Goal: Check status: Check status

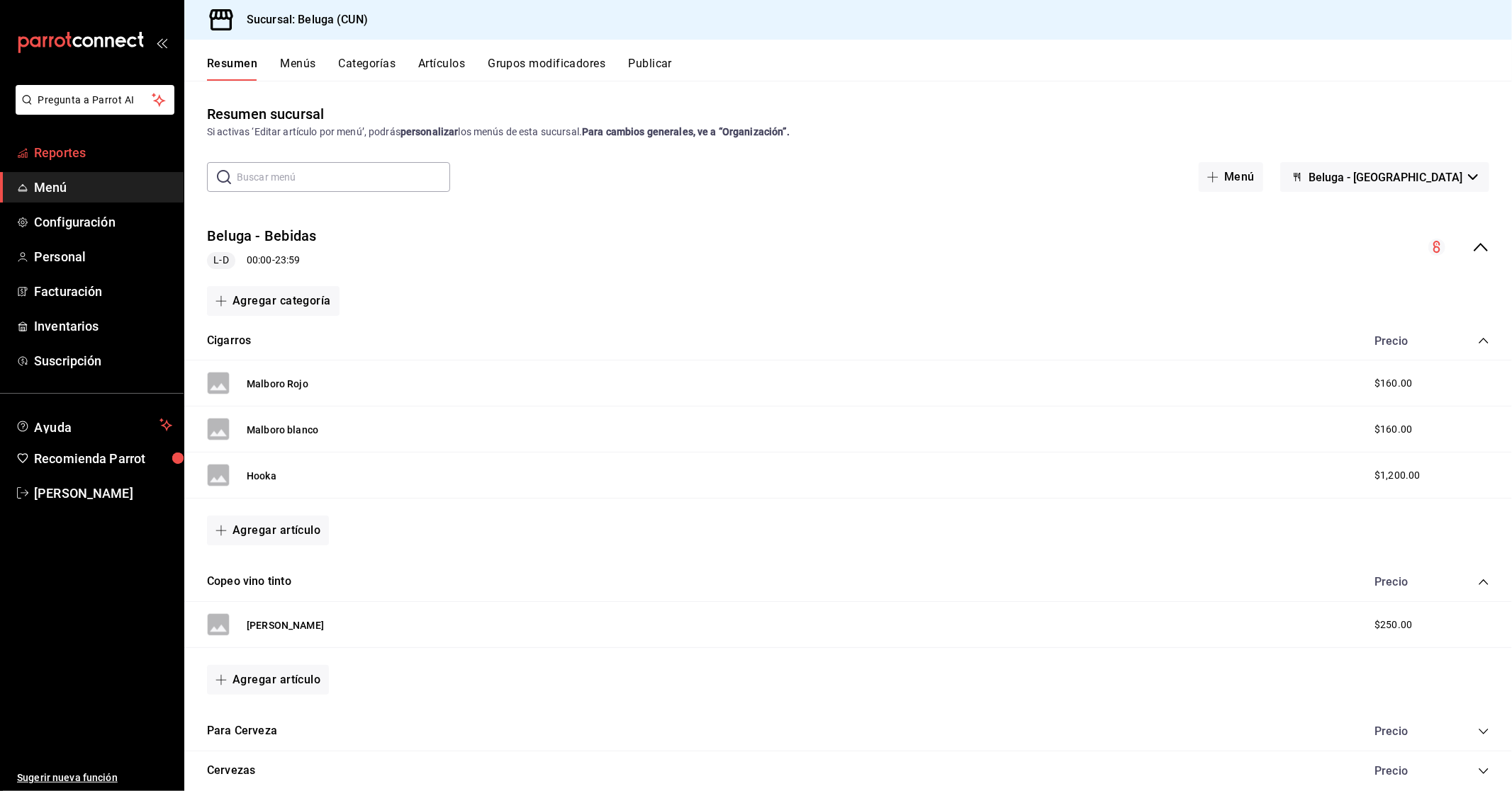
click at [50, 148] on span "Reportes" at bounding box center [103, 152] width 138 height 19
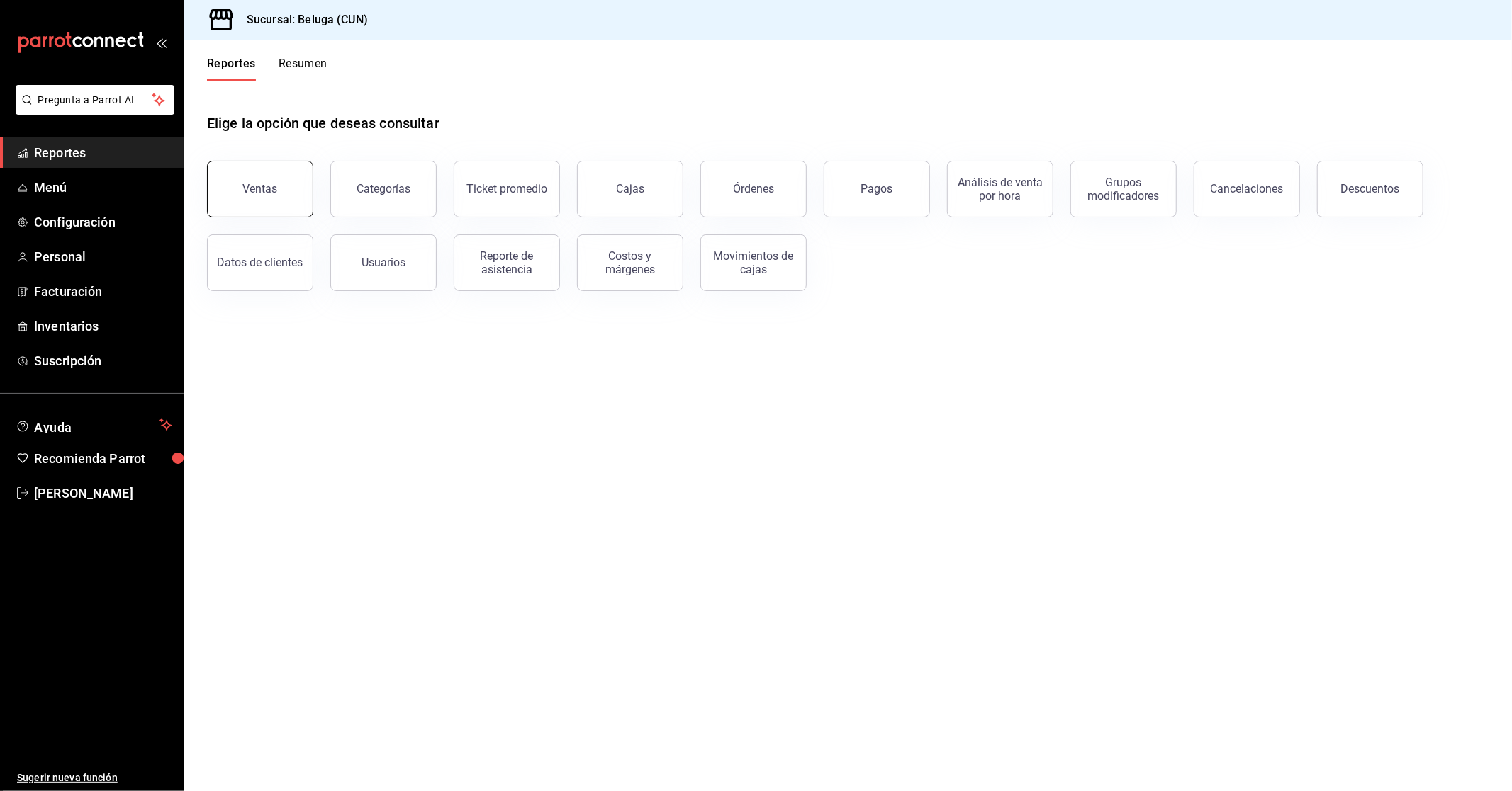
click at [280, 183] on button "Ventas" at bounding box center [259, 189] width 107 height 57
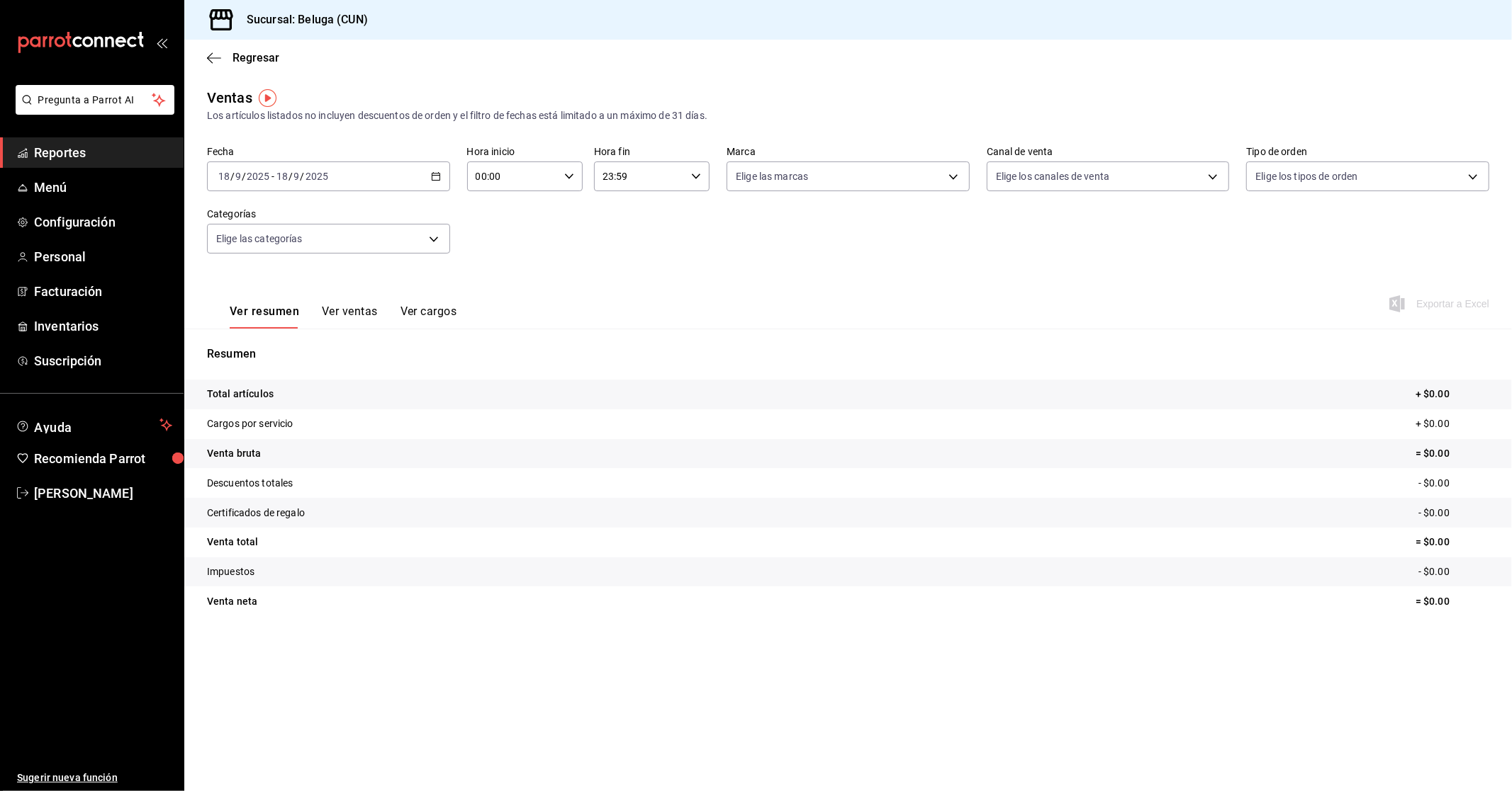
click at [435, 171] on div "[DATE] [DATE] - [DATE] [DATE]" at bounding box center [328, 177] width 244 height 30
click at [280, 351] on span "Rango de fechas" at bounding box center [273, 346] width 110 height 15
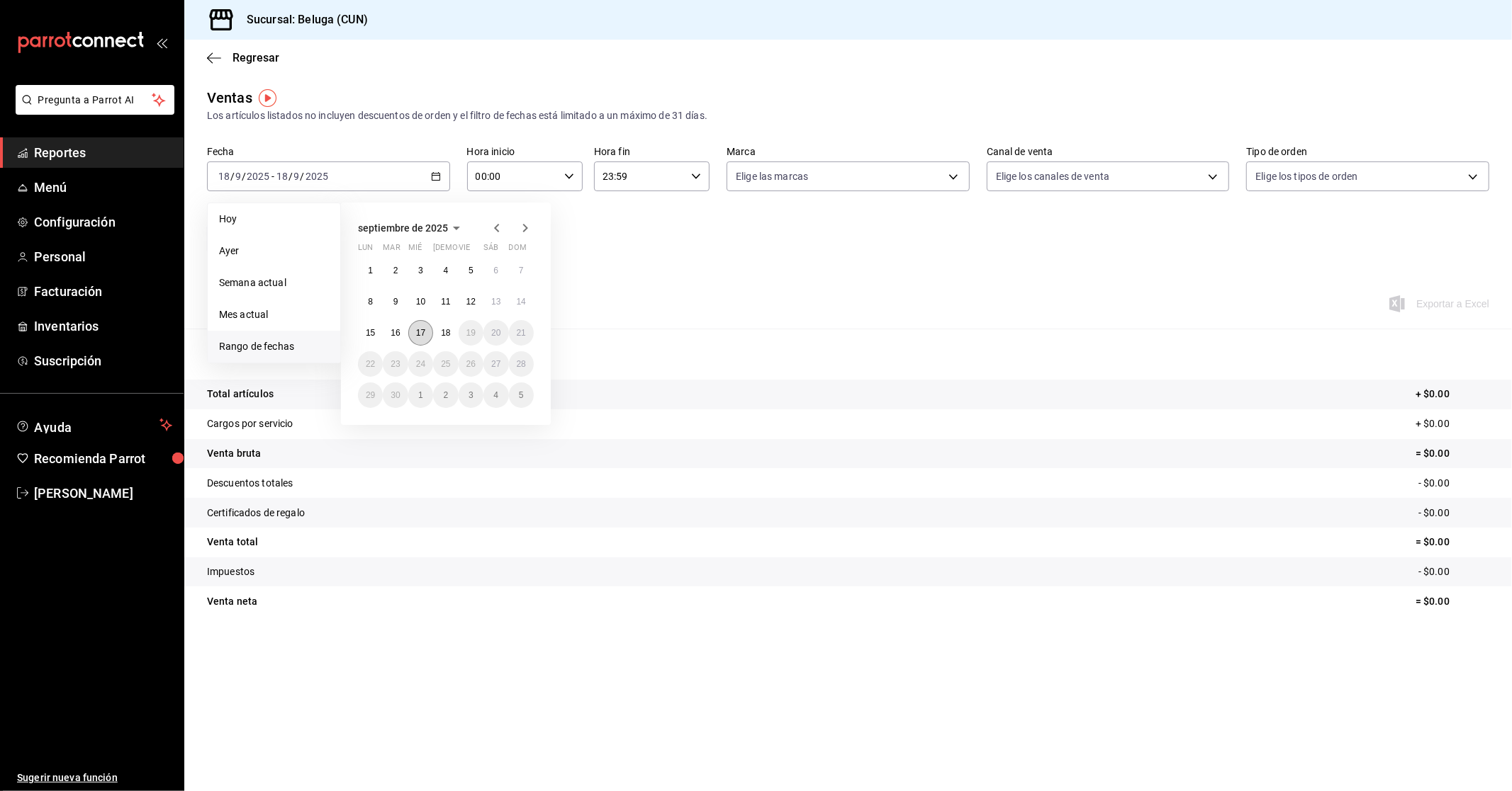
click at [418, 328] on abbr "17" at bounding box center [420, 333] width 9 height 10
drag, startPoint x: 448, startPoint y: 334, endPoint x: 485, endPoint y: 327, distance: 37.7
click at [448, 334] on abbr "18" at bounding box center [445, 333] width 9 height 10
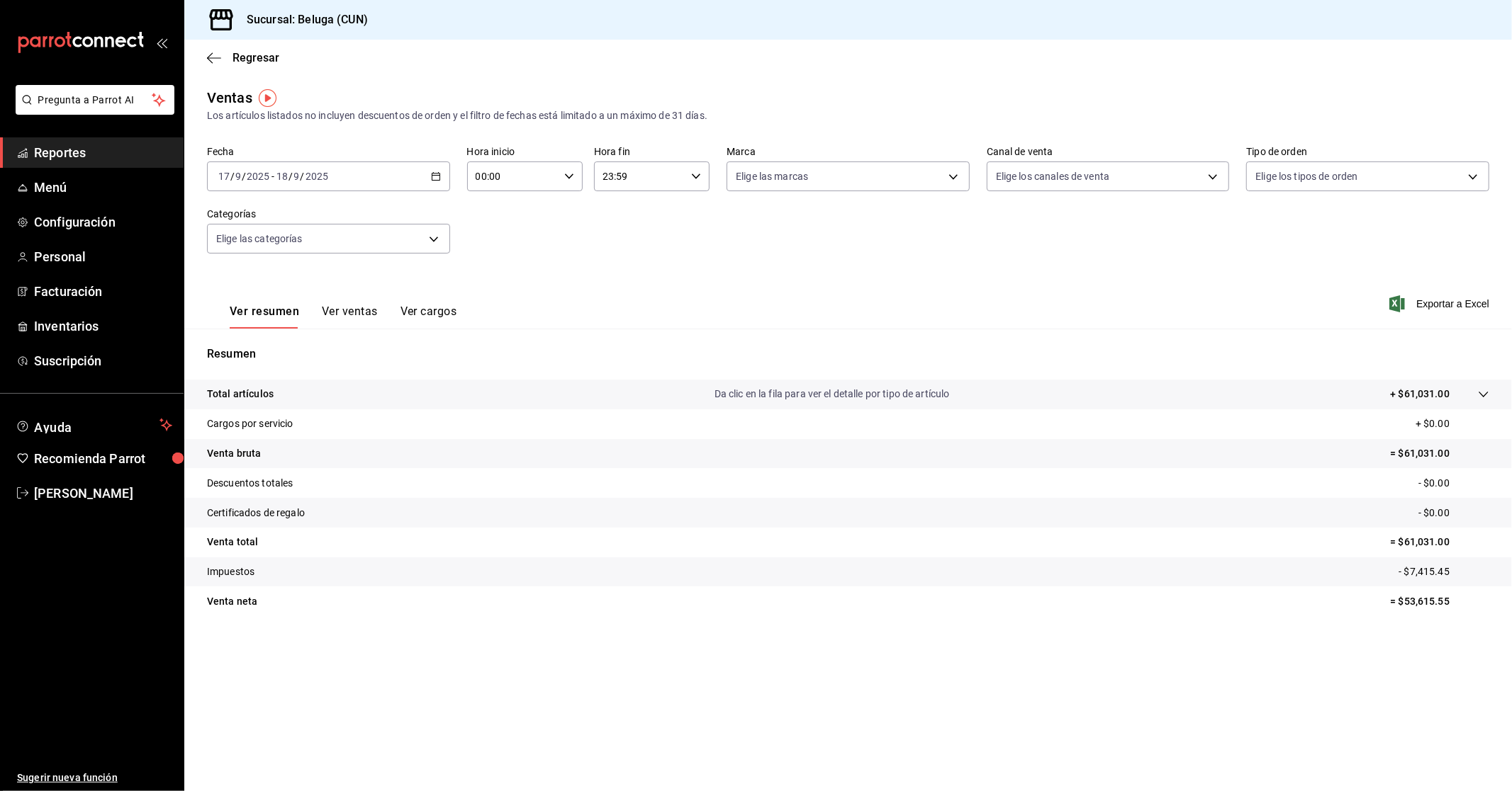
click at [568, 166] on div "00:00 Hora inicio" at bounding box center [525, 177] width 116 height 30
click at [501, 235] on span "10" at bounding box center [496, 238] width 36 height 11
type input "10:00"
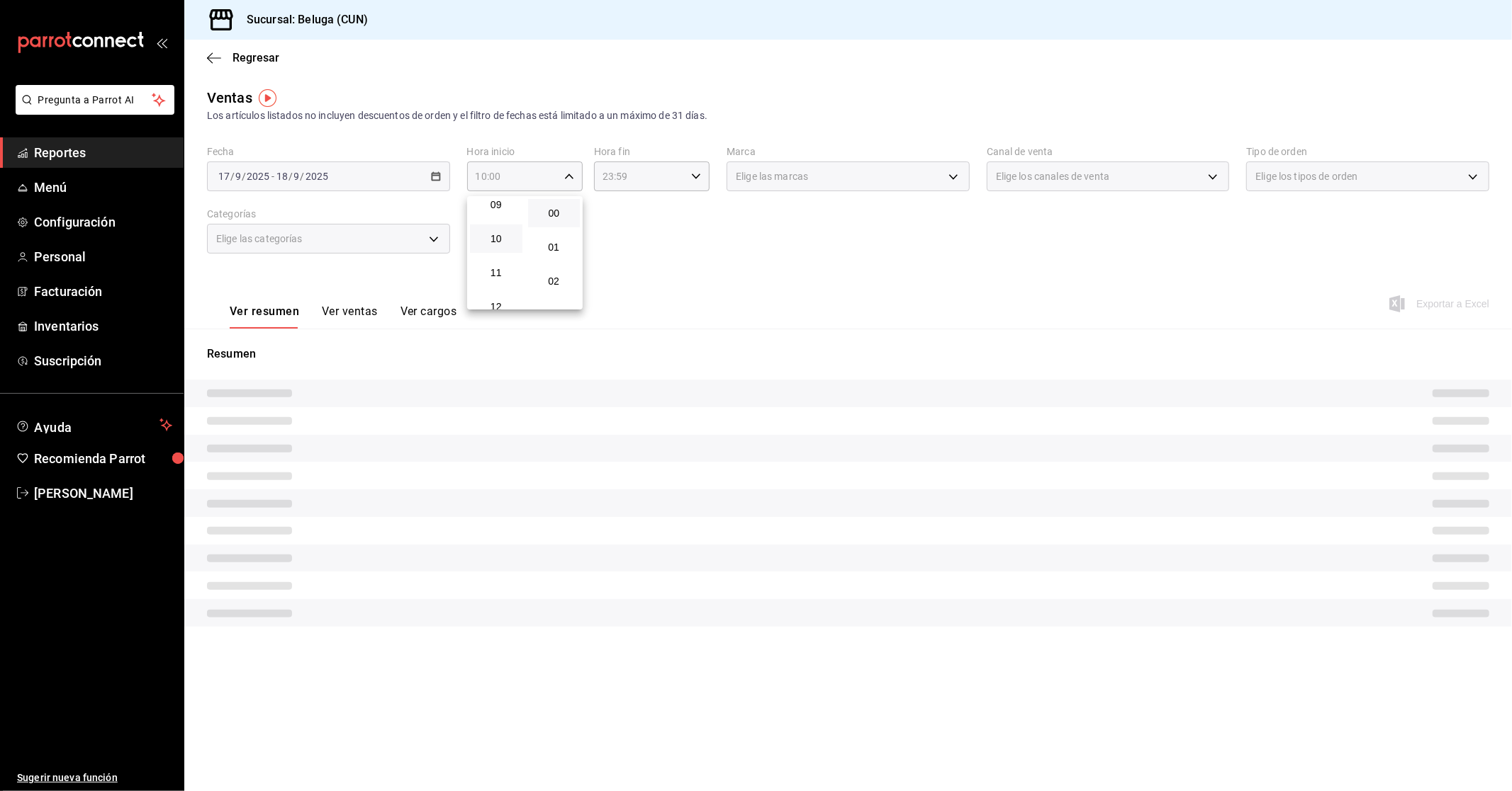
click at [667, 187] on div at bounding box center [756, 395] width 1512 height 791
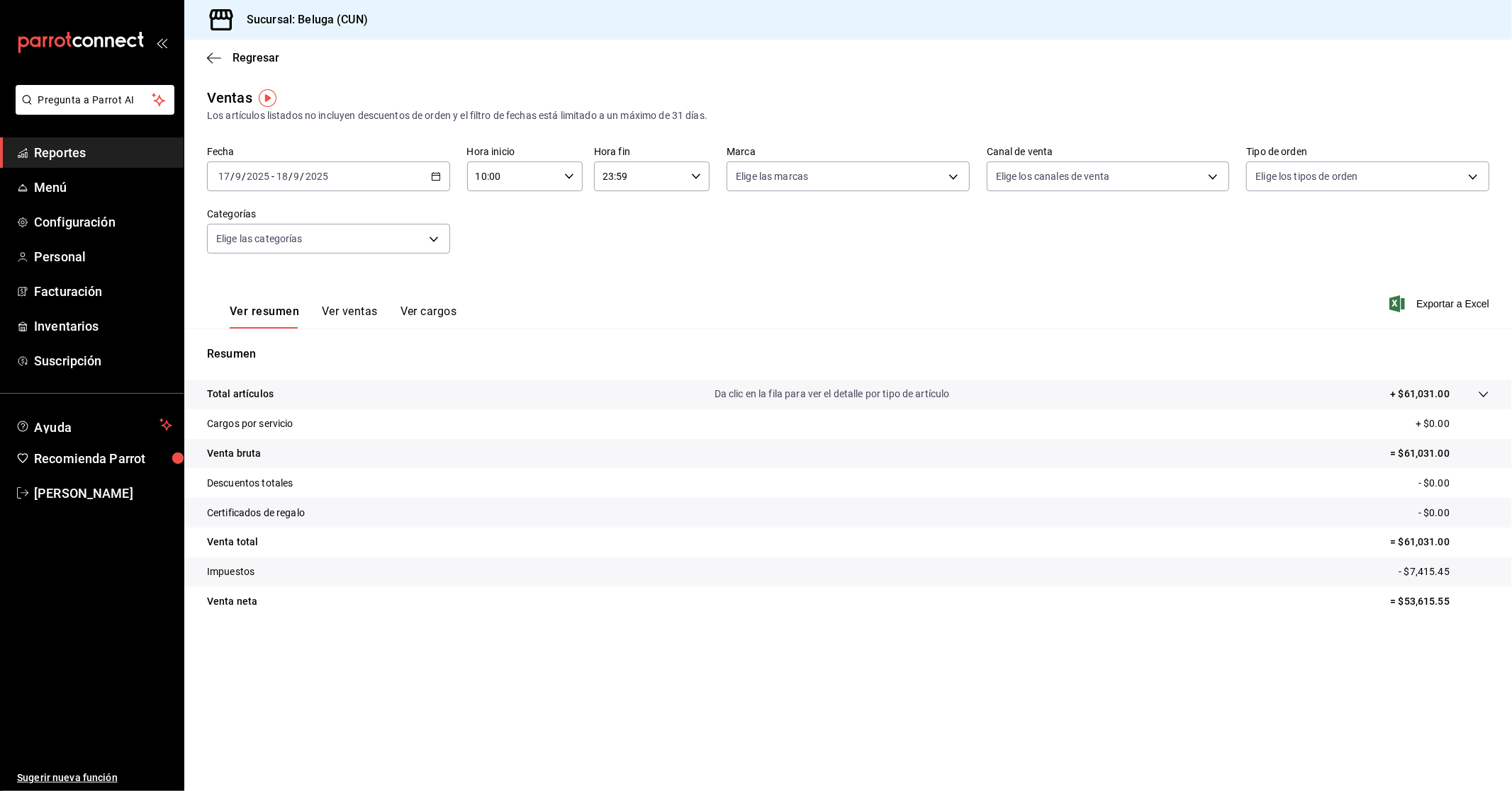
click at [685, 174] on input "23:59" at bounding box center [640, 177] width 92 height 28
click at [625, 278] on span "04" at bounding box center [624, 283] width 36 height 11
type input "04:59"
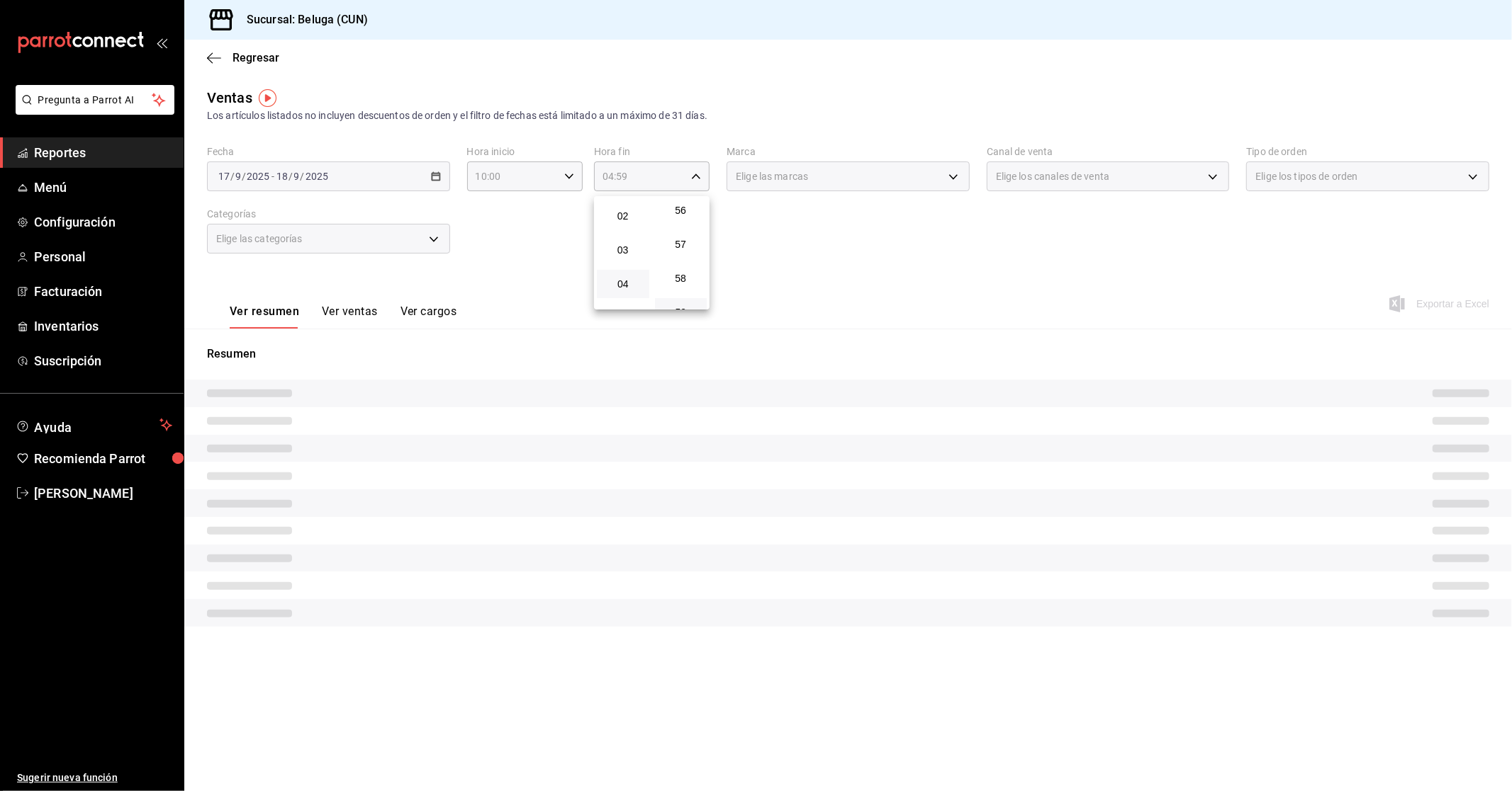
click at [818, 237] on div at bounding box center [756, 395] width 1512 height 791
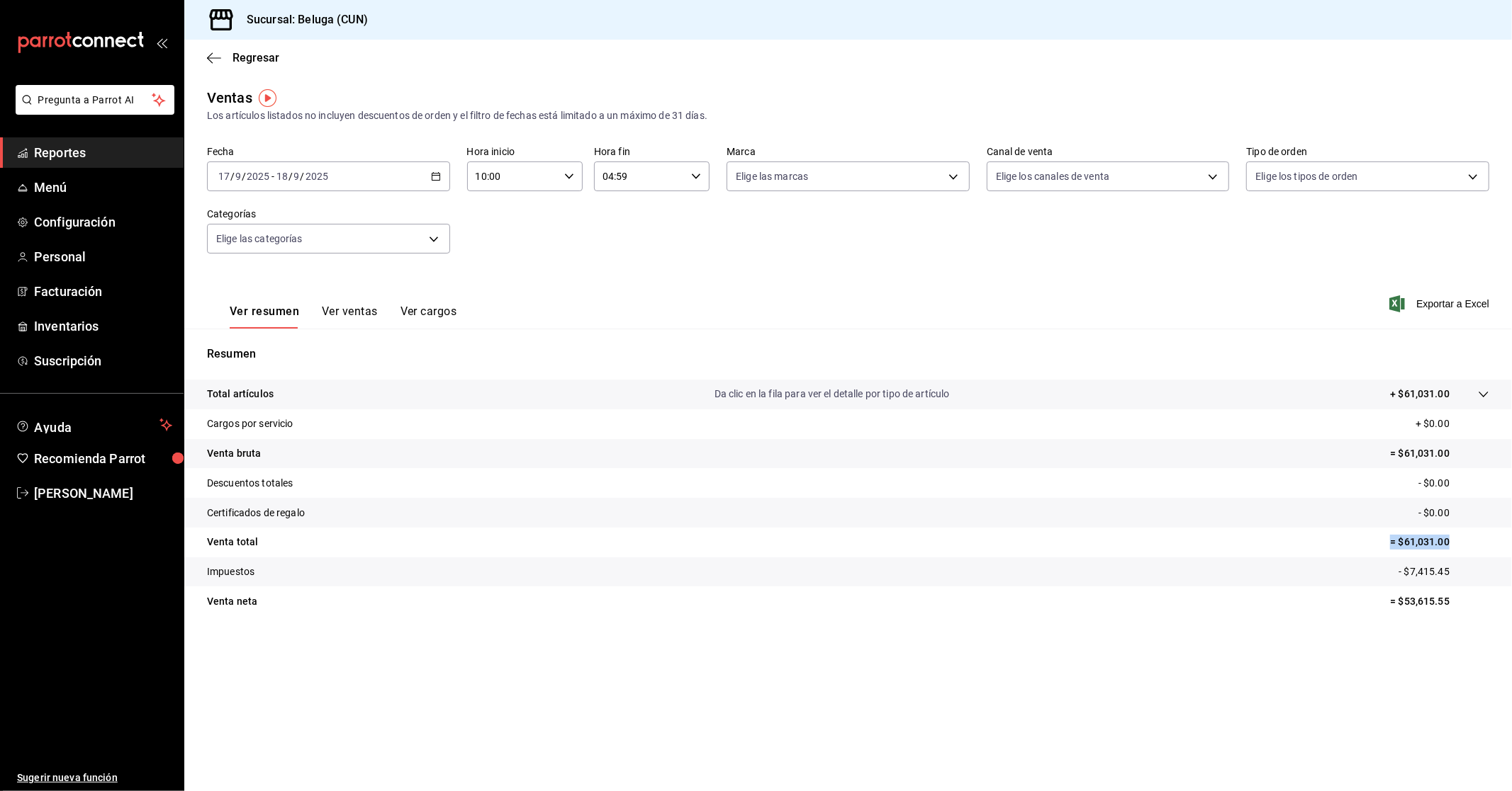
drag, startPoint x: 1453, startPoint y: 542, endPoint x: 1389, endPoint y: 546, distance: 64.1
click at [1389, 546] on tr "Venta total = $61,031.00" at bounding box center [848, 543] width 1327 height 30
click at [504, 284] on div "Ver resumen Ver ventas Ver cargos Exportar a Excel" at bounding box center [848, 299] width 1327 height 58
click at [435, 183] on div "[DATE] [DATE] - [DATE] [DATE]" at bounding box center [328, 177] width 244 height 30
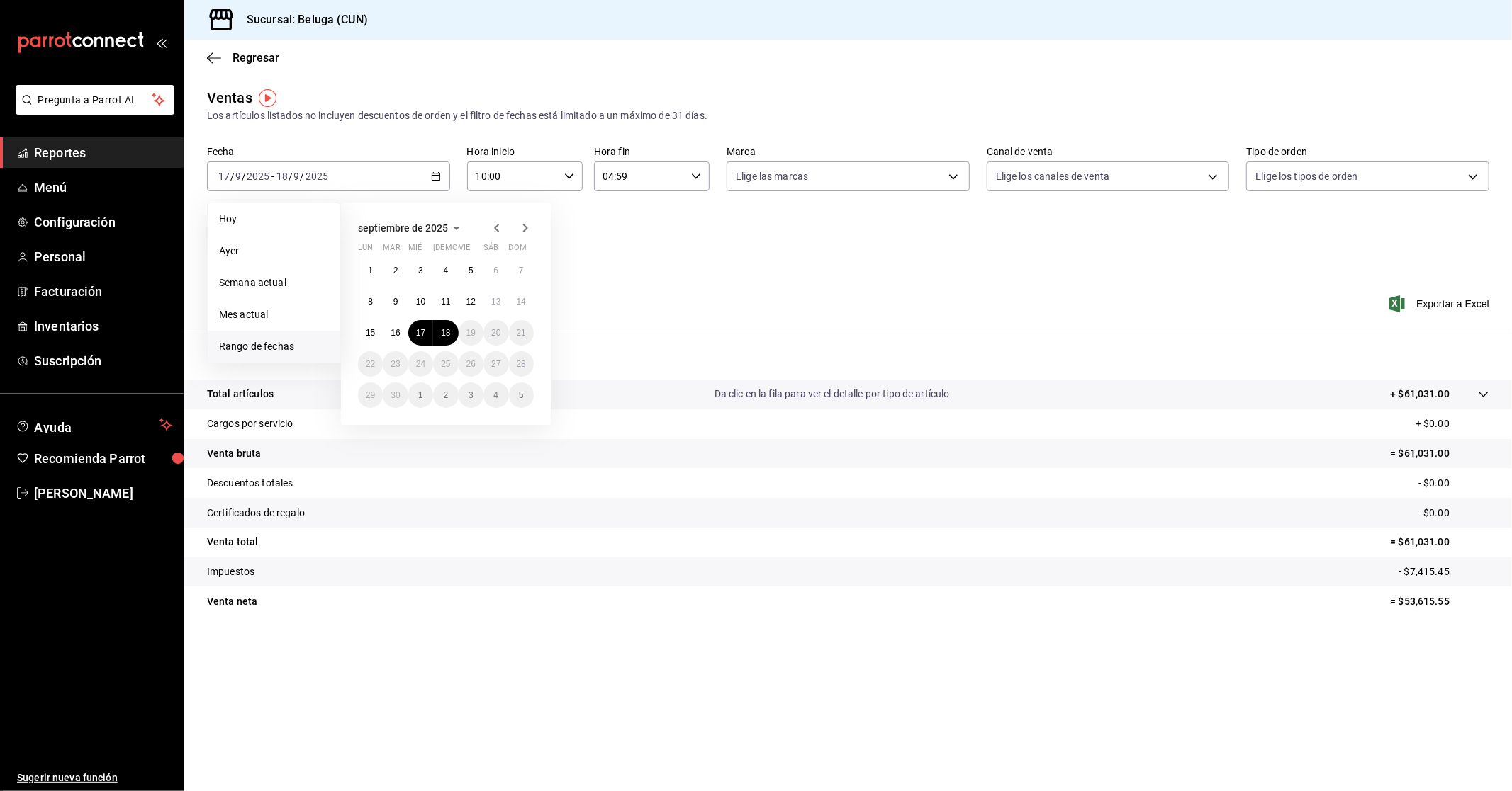
click at [631, 264] on div "Fecha [DATE] [DATE] - [DATE] [DATE] [DATE] [DATE] Semana actual Mes actual [GEO…" at bounding box center [847, 207] width 1282 height 125
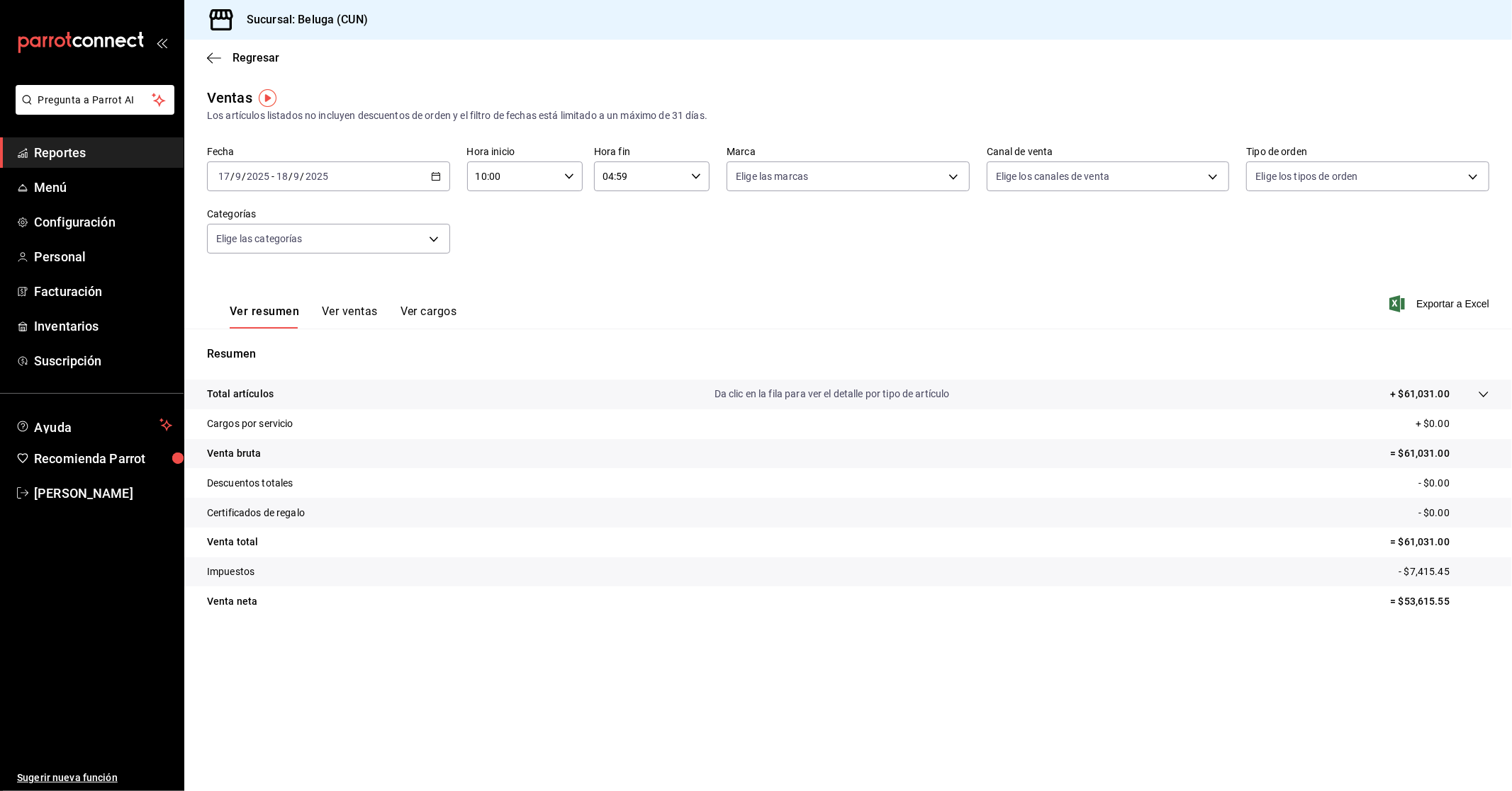
click at [432, 175] on \(Stroke\) "button" at bounding box center [436, 177] width 9 height 8
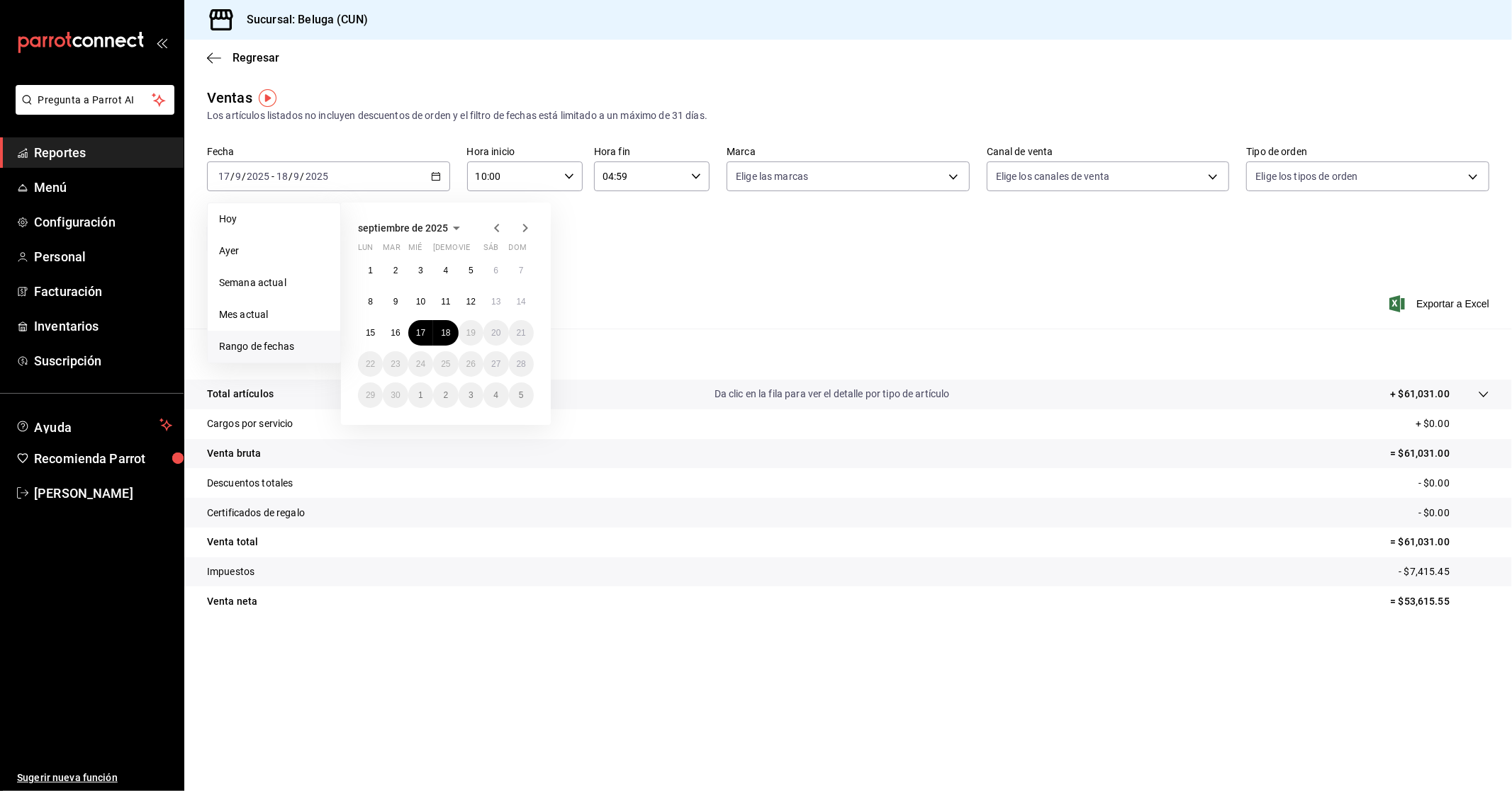
click at [739, 315] on div "Ver resumen Ver ventas Ver cargos Exportar a Excel" at bounding box center [848, 299] width 1327 height 58
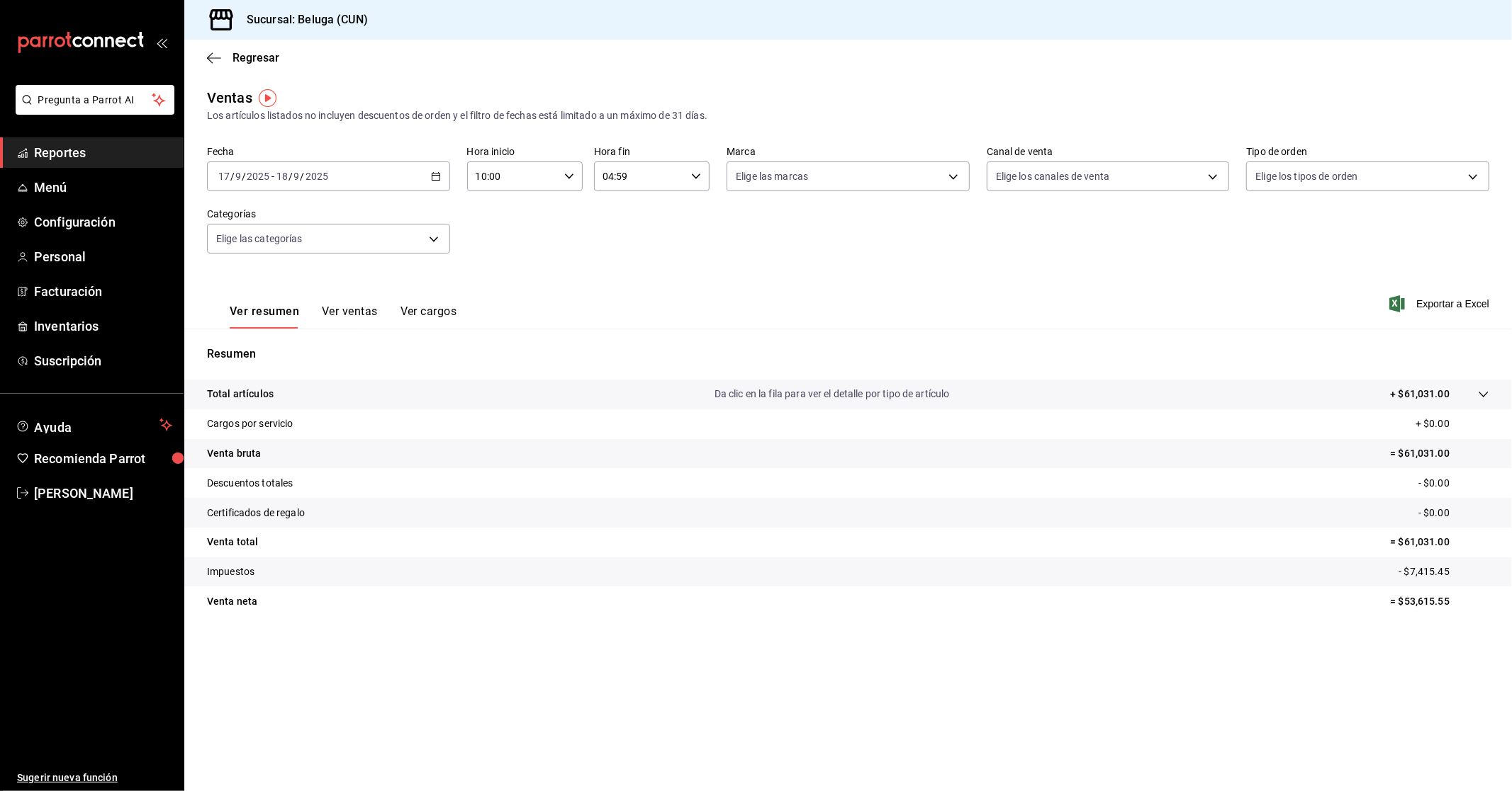
click at [447, 180] on div "[DATE] [DATE] - [DATE] [DATE]" at bounding box center [328, 177] width 244 height 30
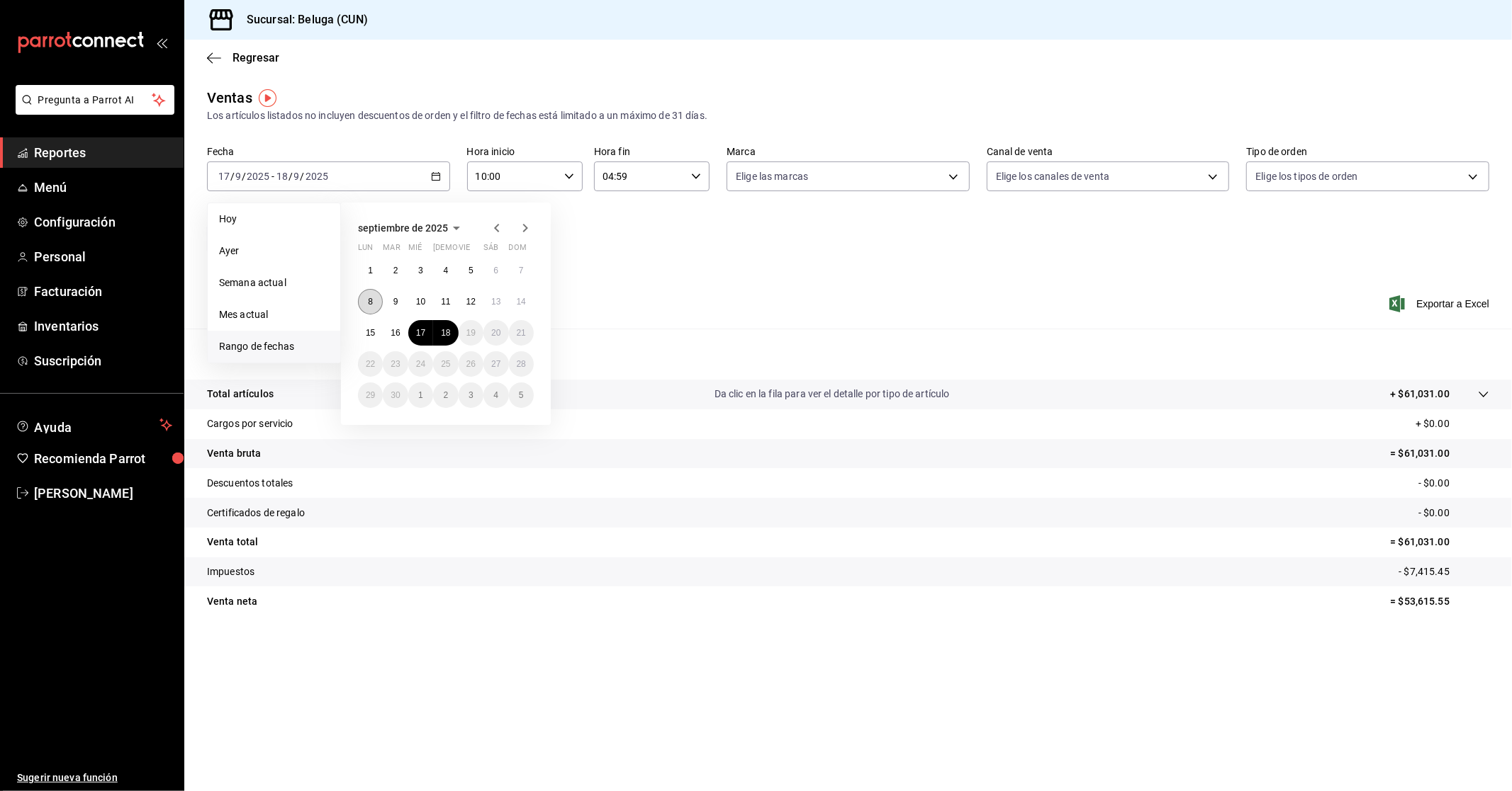
click at [370, 300] on abbr "8" at bounding box center [370, 302] width 5 height 10
click at [373, 334] on abbr "15" at bounding box center [369, 333] width 9 height 10
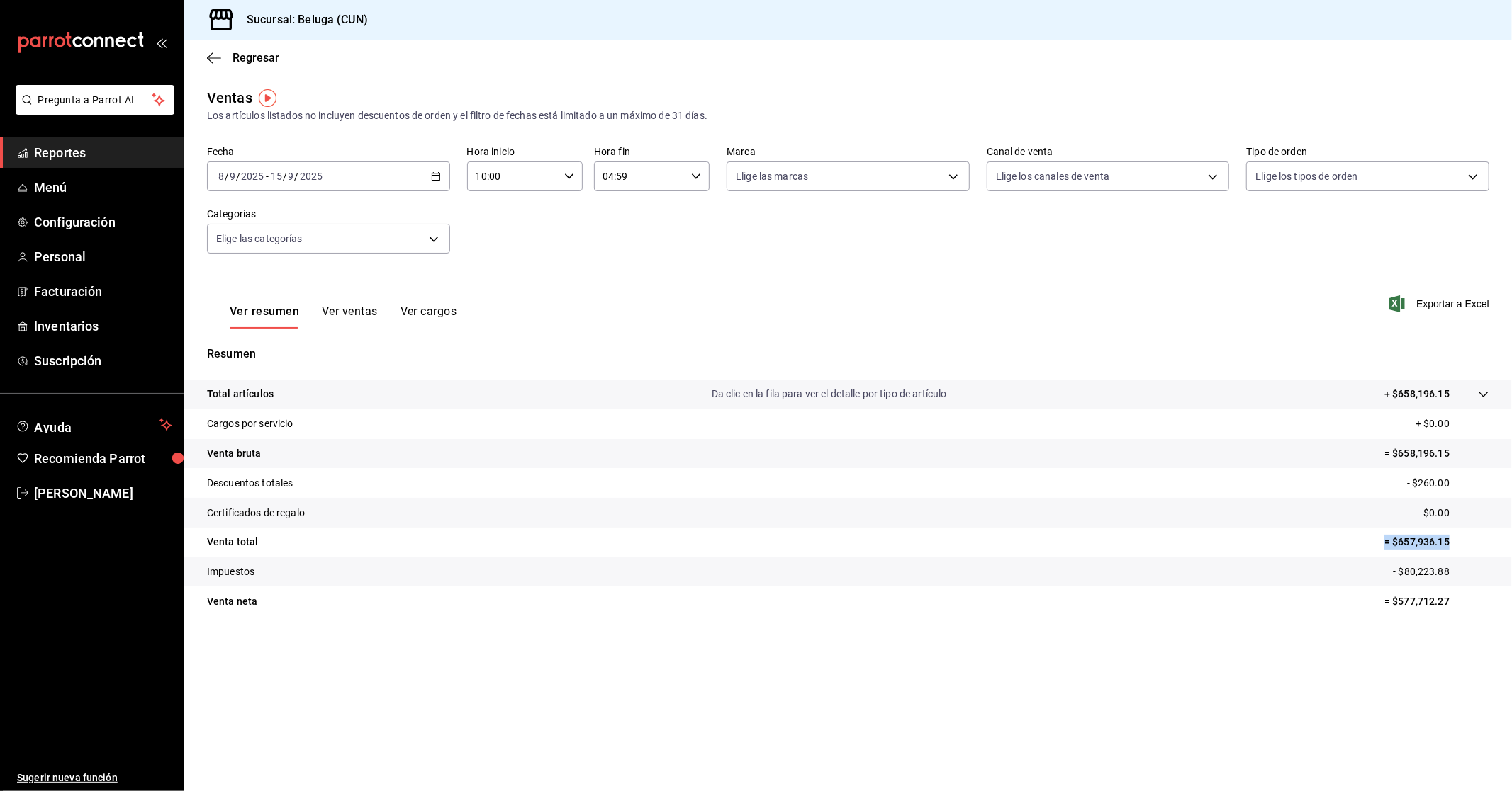
drag, startPoint x: 1456, startPoint y: 540, endPoint x: 1355, endPoint y: 547, distance: 101.2
click at [1355, 547] on tr "Venta total = $657,936.15" at bounding box center [848, 543] width 1327 height 30
click at [443, 176] on div "[DATE] [DATE] - [DATE] [DATE]" at bounding box center [328, 177] width 244 height 30
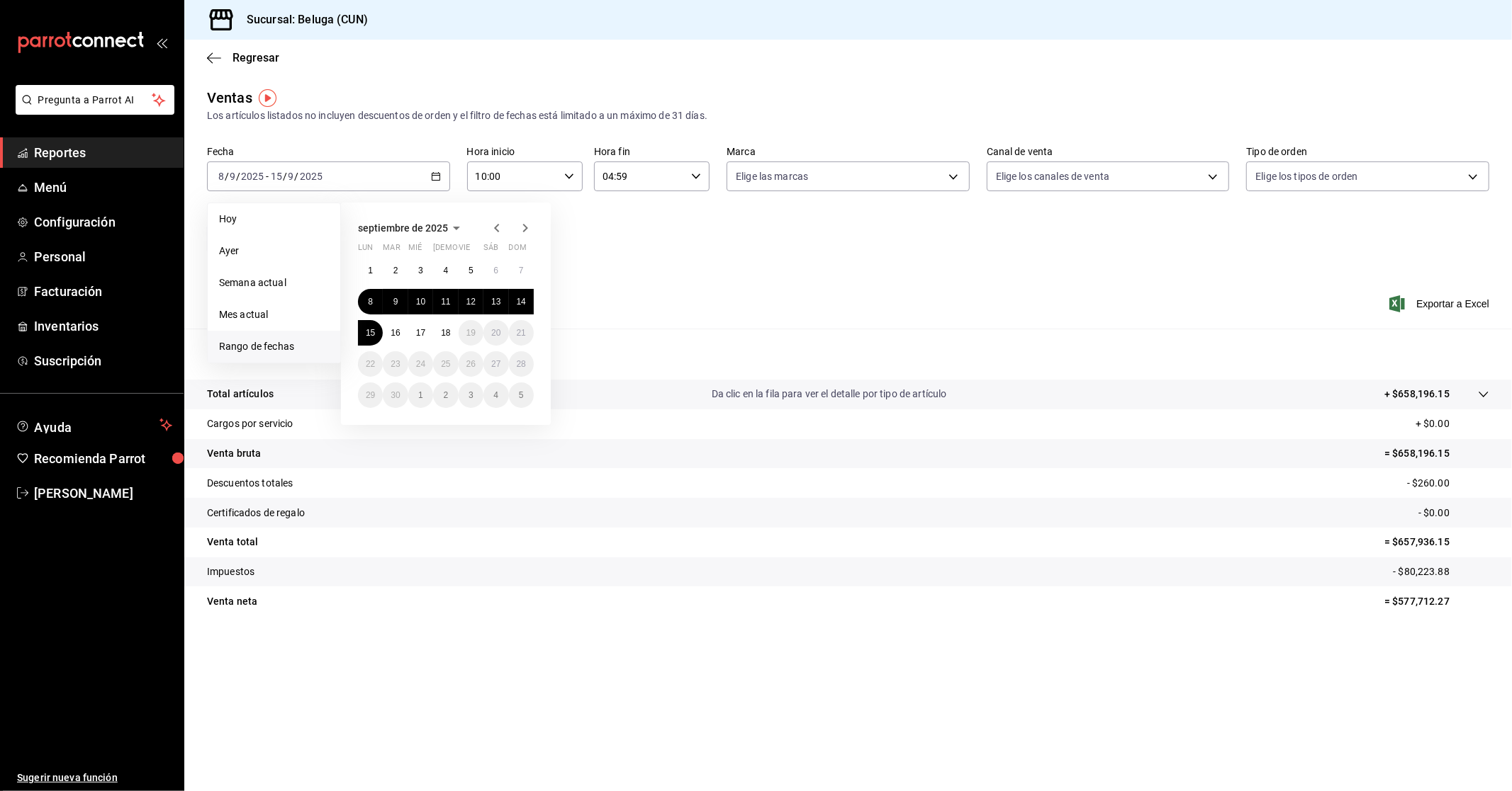
click at [659, 282] on div "Ver resumen Ver ventas Ver cargos Exportar a Excel" at bounding box center [848, 299] width 1327 height 58
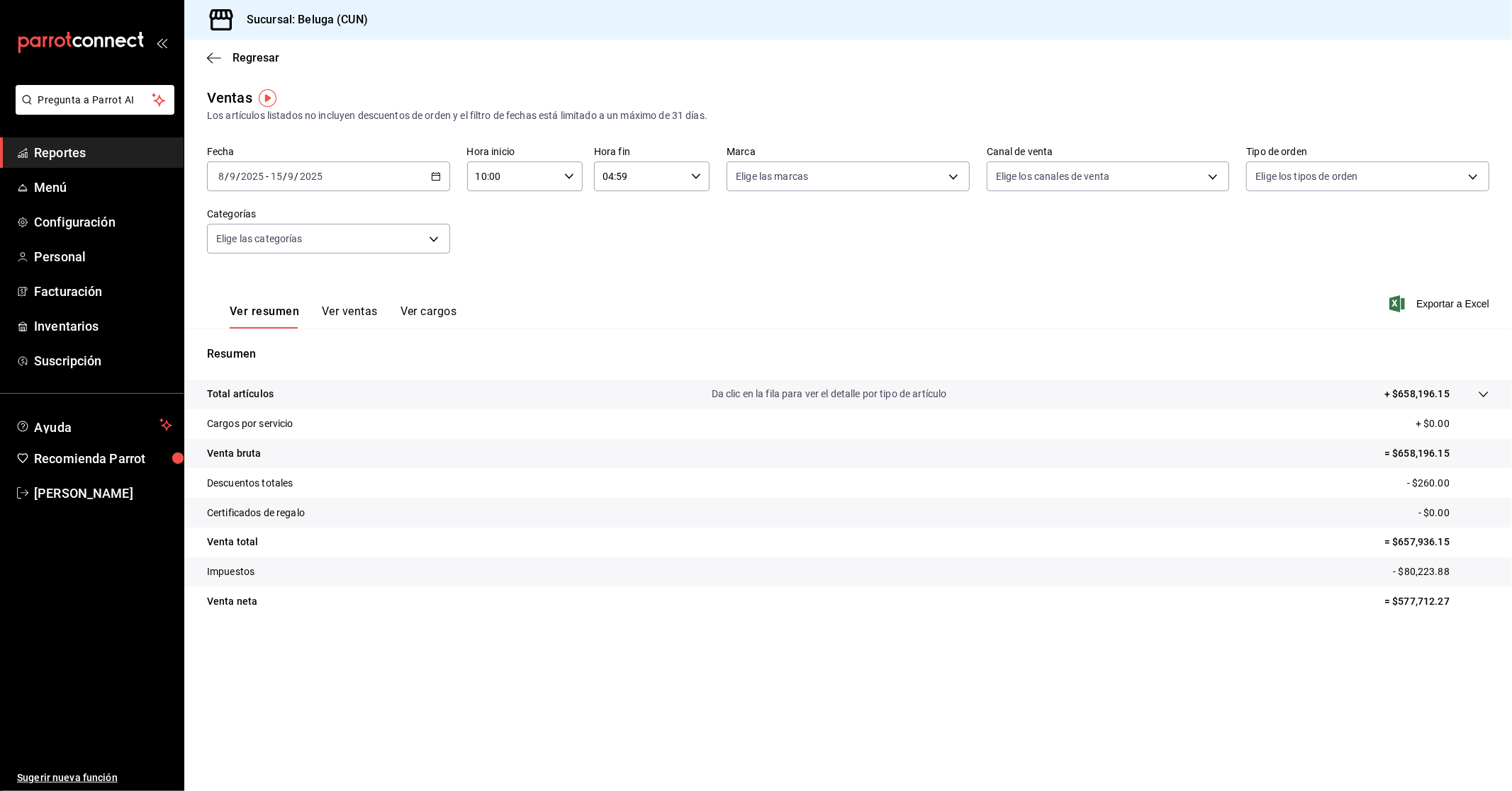
click at [433, 173] on icon "button" at bounding box center [436, 177] width 10 height 10
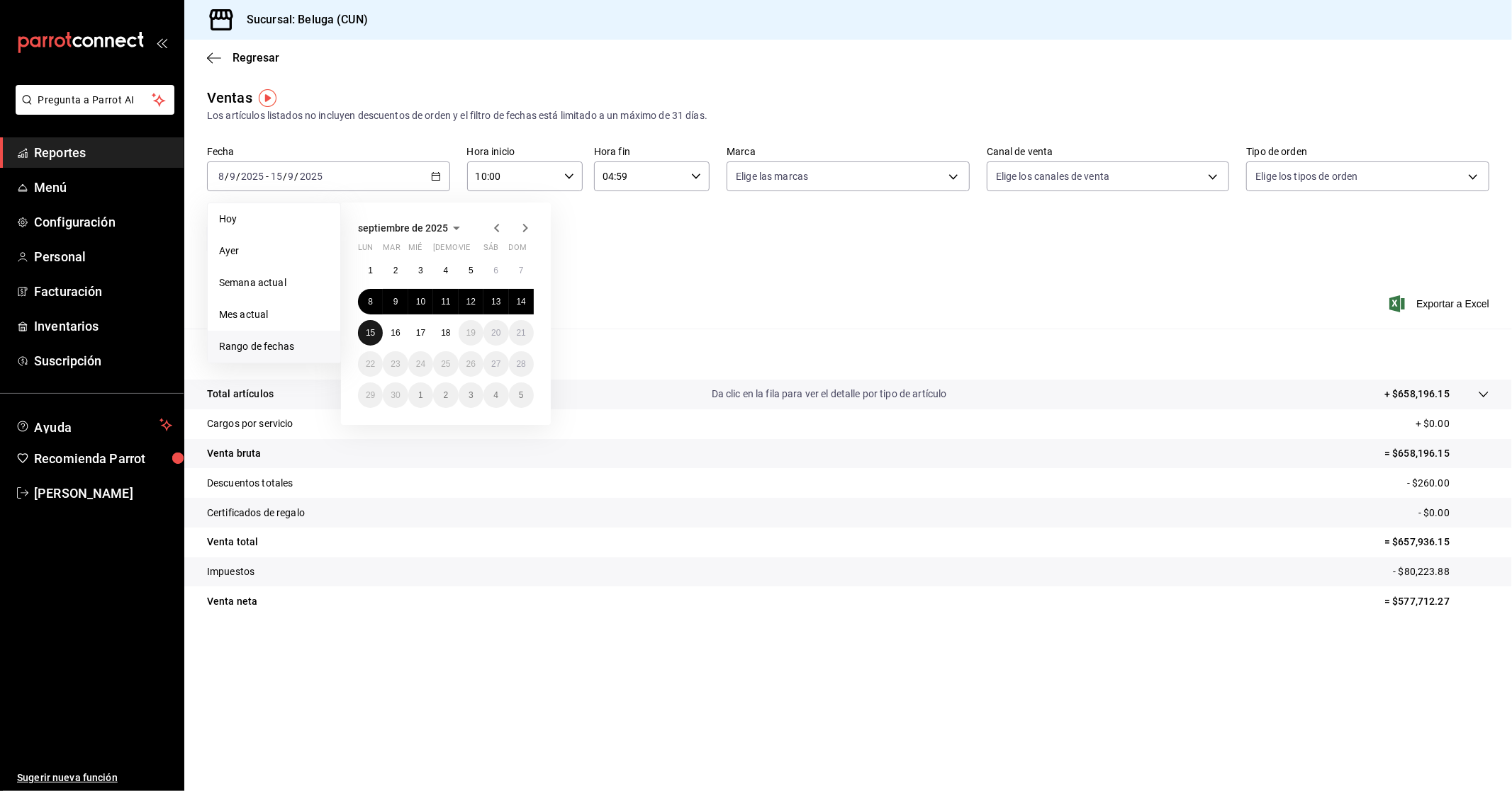
click at [367, 336] on abbr "15" at bounding box center [369, 333] width 9 height 10
click at [393, 336] on abbr "16" at bounding box center [394, 333] width 9 height 10
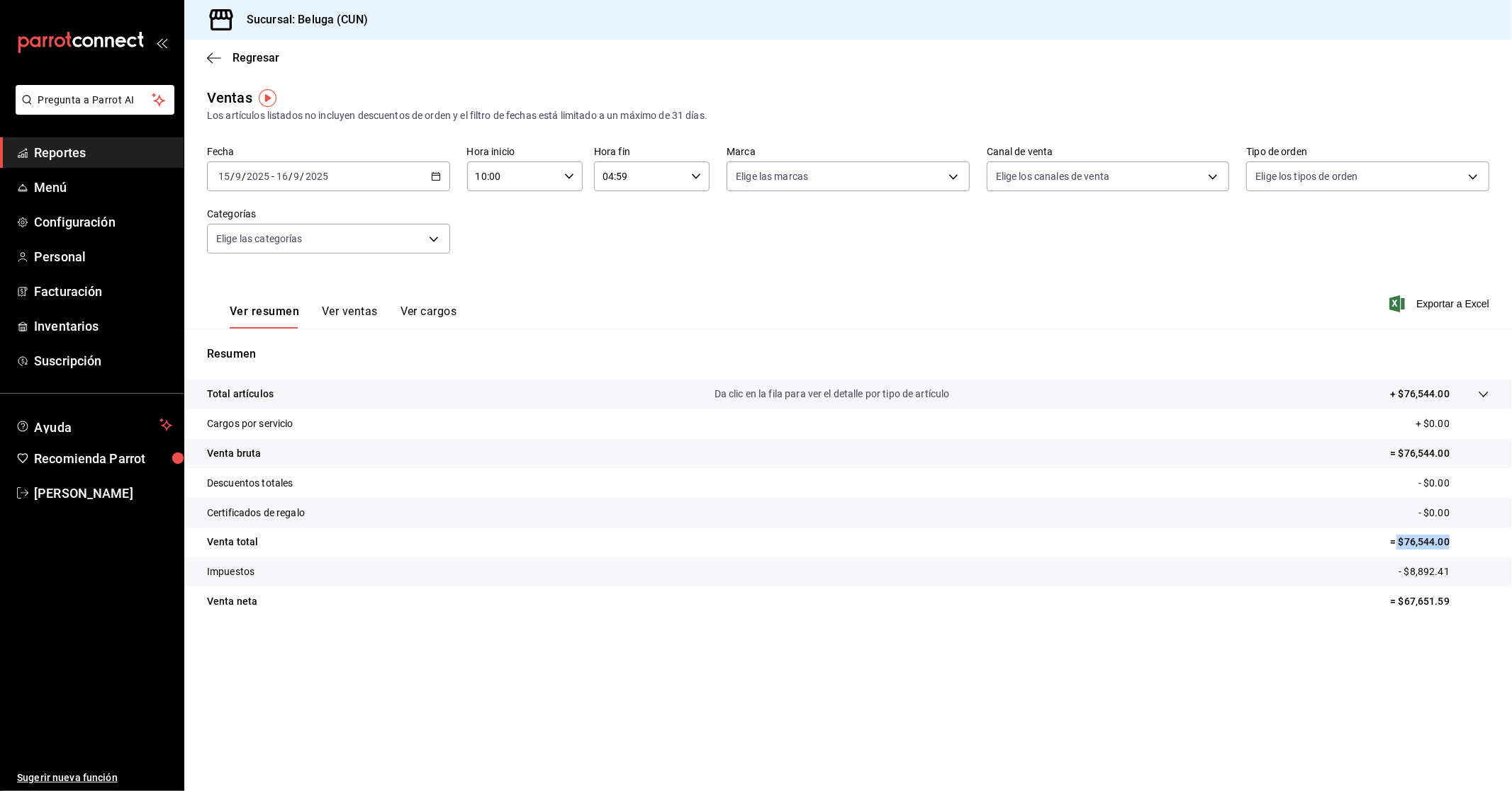
drag, startPoint x: 1393, startPoint y: 539, endPoint x: 1469, endPoint y: 544, distance: 76.2
click at [1469, 544] on p "= $76,544.00" at bounding box center [1439, 542] width 99 height 15
click at [1244, 220] on div "Fecha [DATE] [DATE] - [DATE] [DATE] Hora inicio 10:00 Hora inicio Hora fin 04:5…" at bounding box center [847, 207] width 1282 height 125
click at [243, 57] on span "Regresar" at bounding box center [255, 57] width 47 height 13
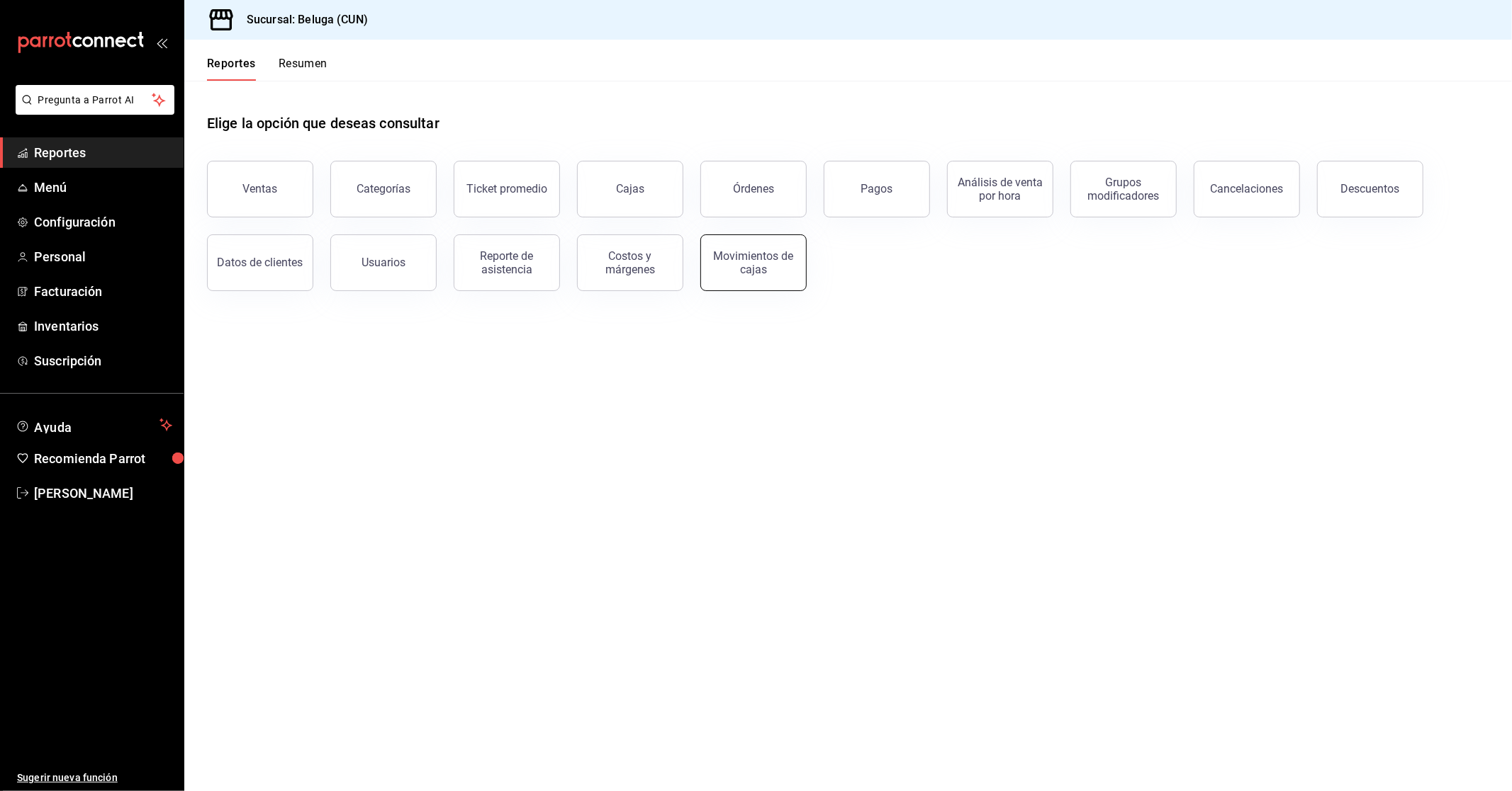
click at [779, 245] on button "Movimientos de cajas" at bounding box center [754, 262] width 107 height 57
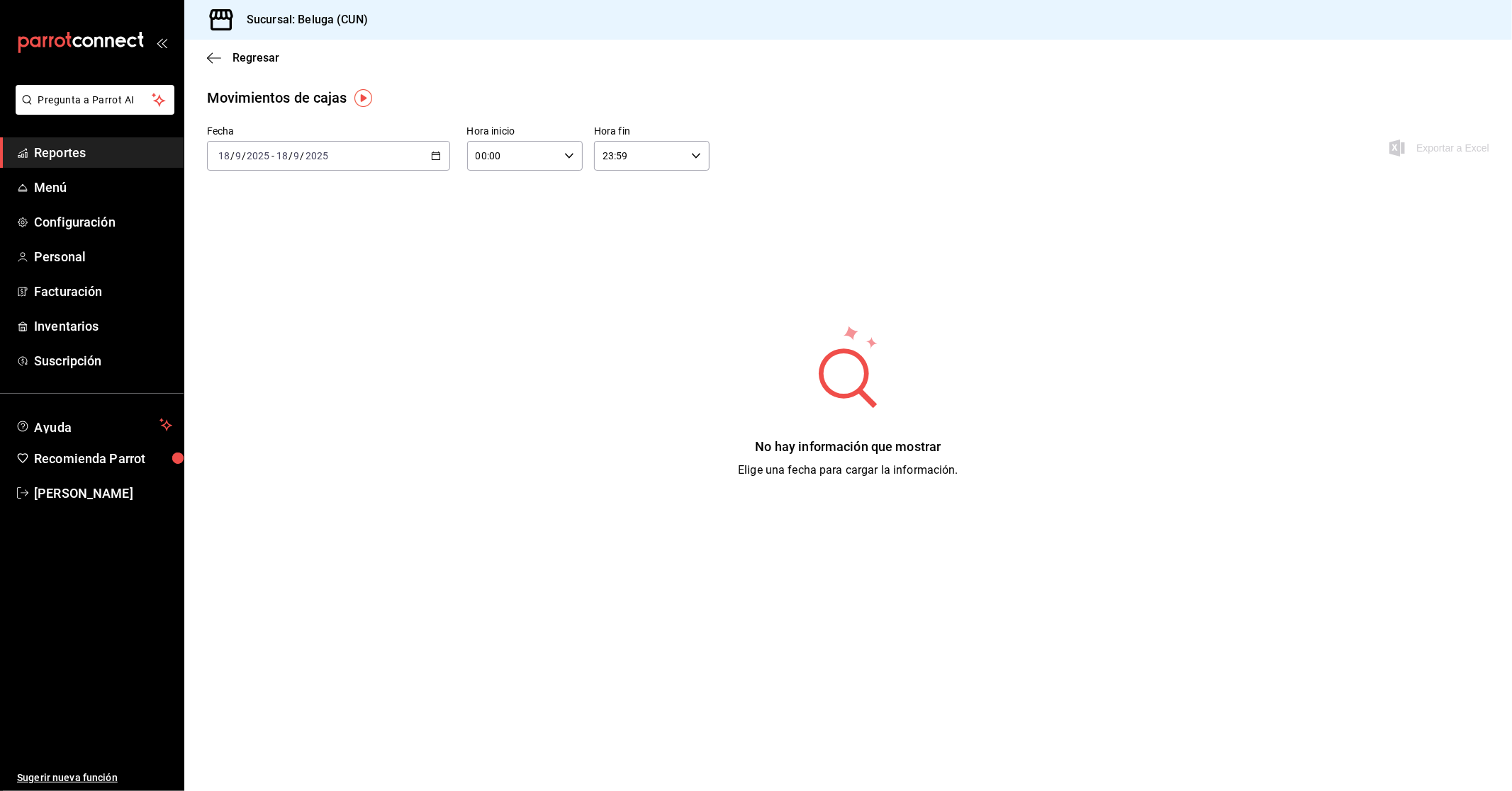
click at [444, 152] on div "[DATE] [DATE] - [DATE] [DATE]" at bounding box center [328, 156] width 244 height 30
click at [243, 359] on span "Rango de fechas" at bounding box center [273, 358] width 110 height 15
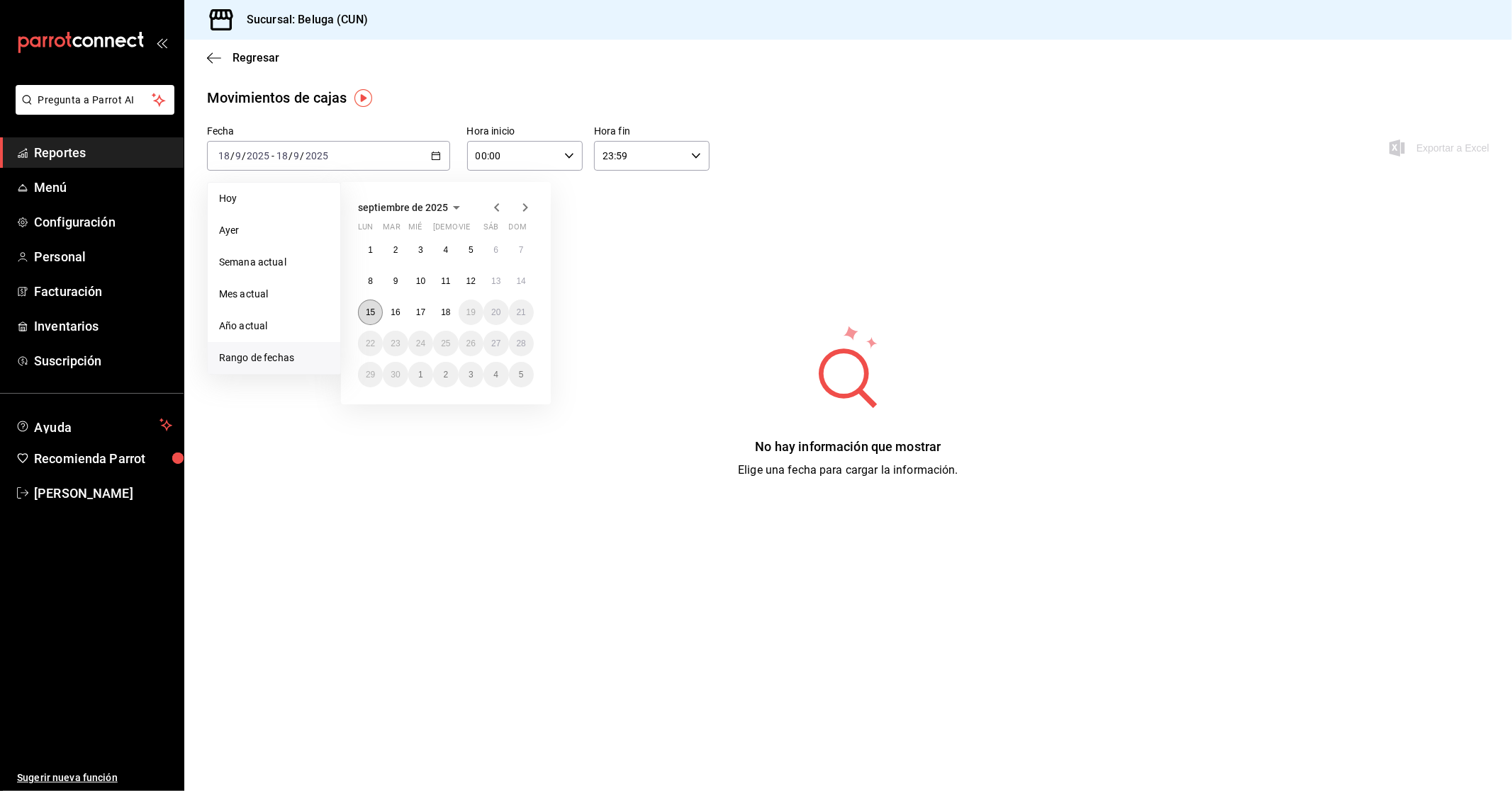
click at [366, 316] on abbr "15" at bounding box center [369, 312] width 9 height 10
click at [392, 314] on abbr "16" at bounding box center [394, 312] width 9 height 10
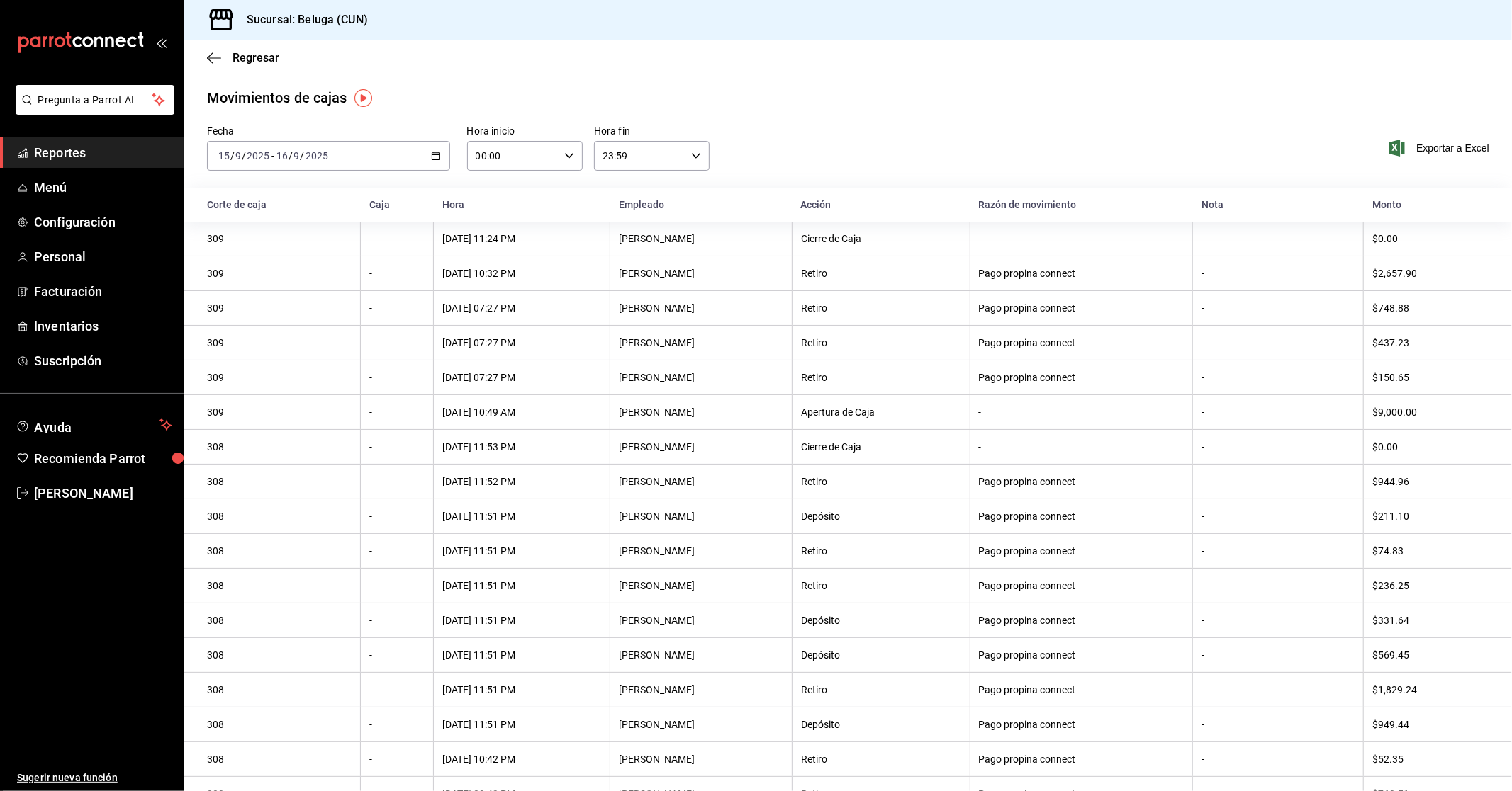
click at [568, 154] on icon "button" at bounding box center [569, 156] width 10 height 10
click at [505, 213] on span "10" at bounding box center [493, 217] width 35 height 11
type input "10:00"
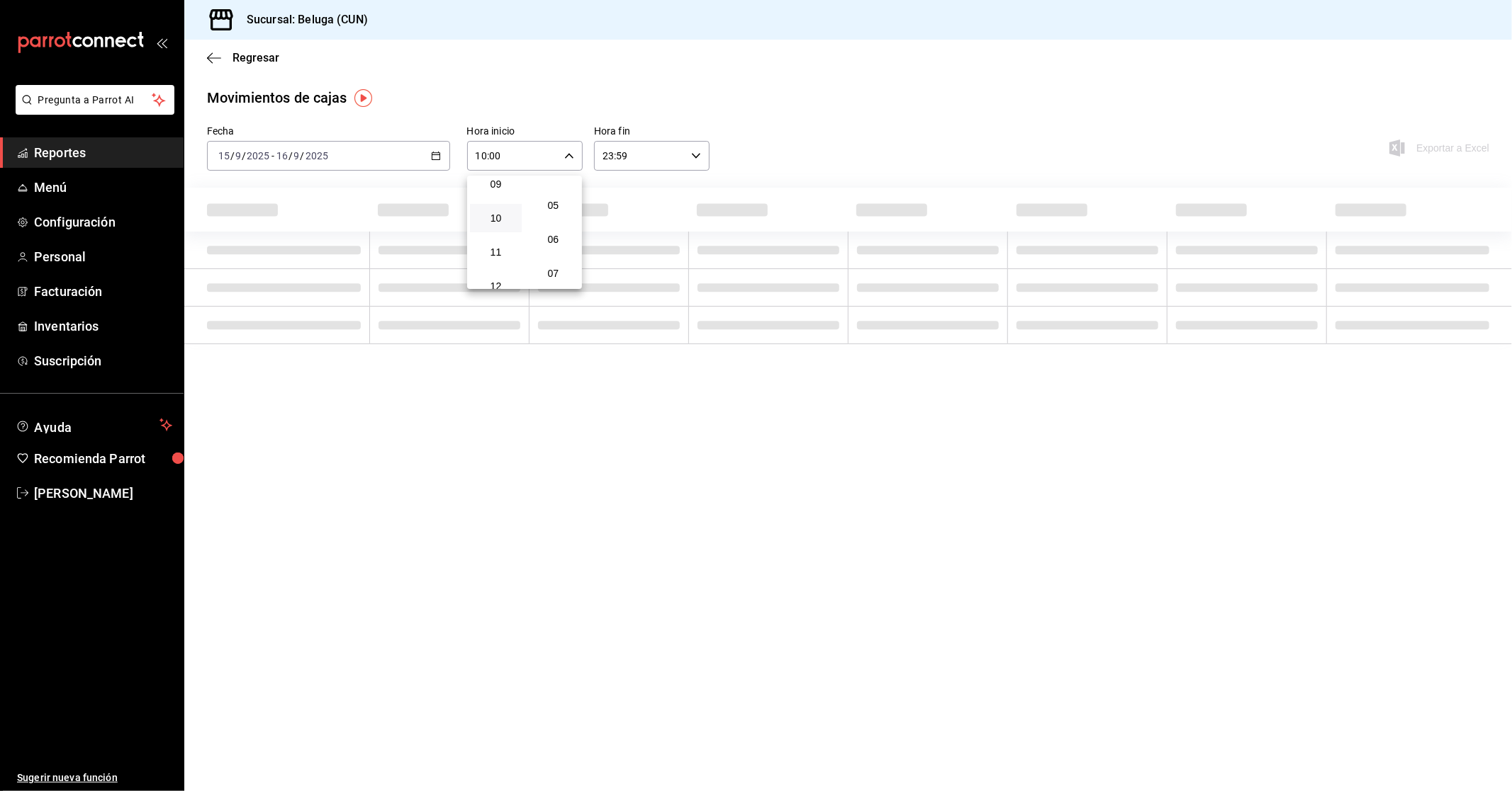
click at [667, 158] on div at bounding box center [756, 395] width 1512 height 791
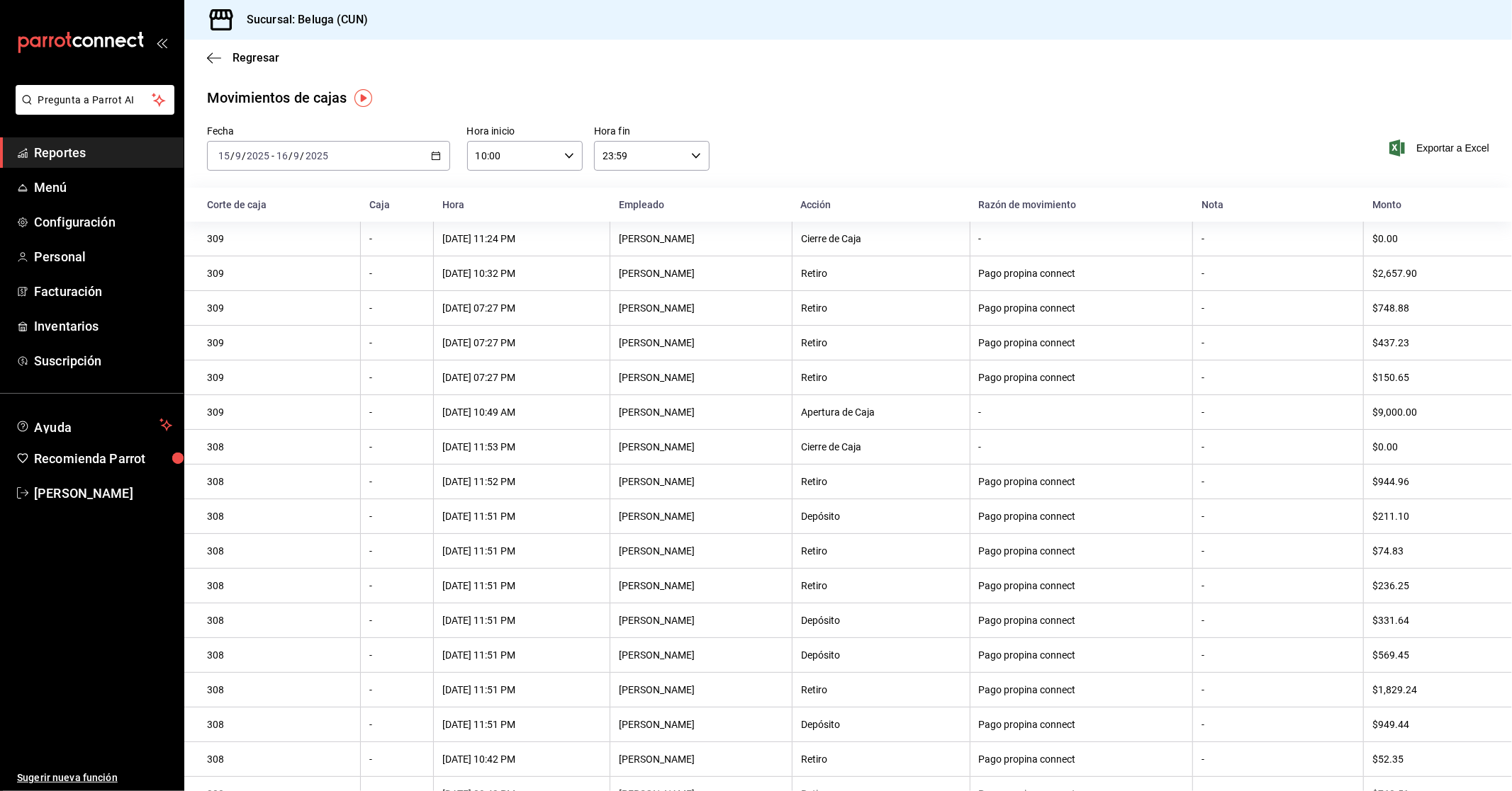
click at [691, 156] on icon "button" at bounding box center [696, 156] width 10 height 10
click at [619, 245] on span "04" at bounding box center [619, 249] width 35 height 11
type input "04:59"
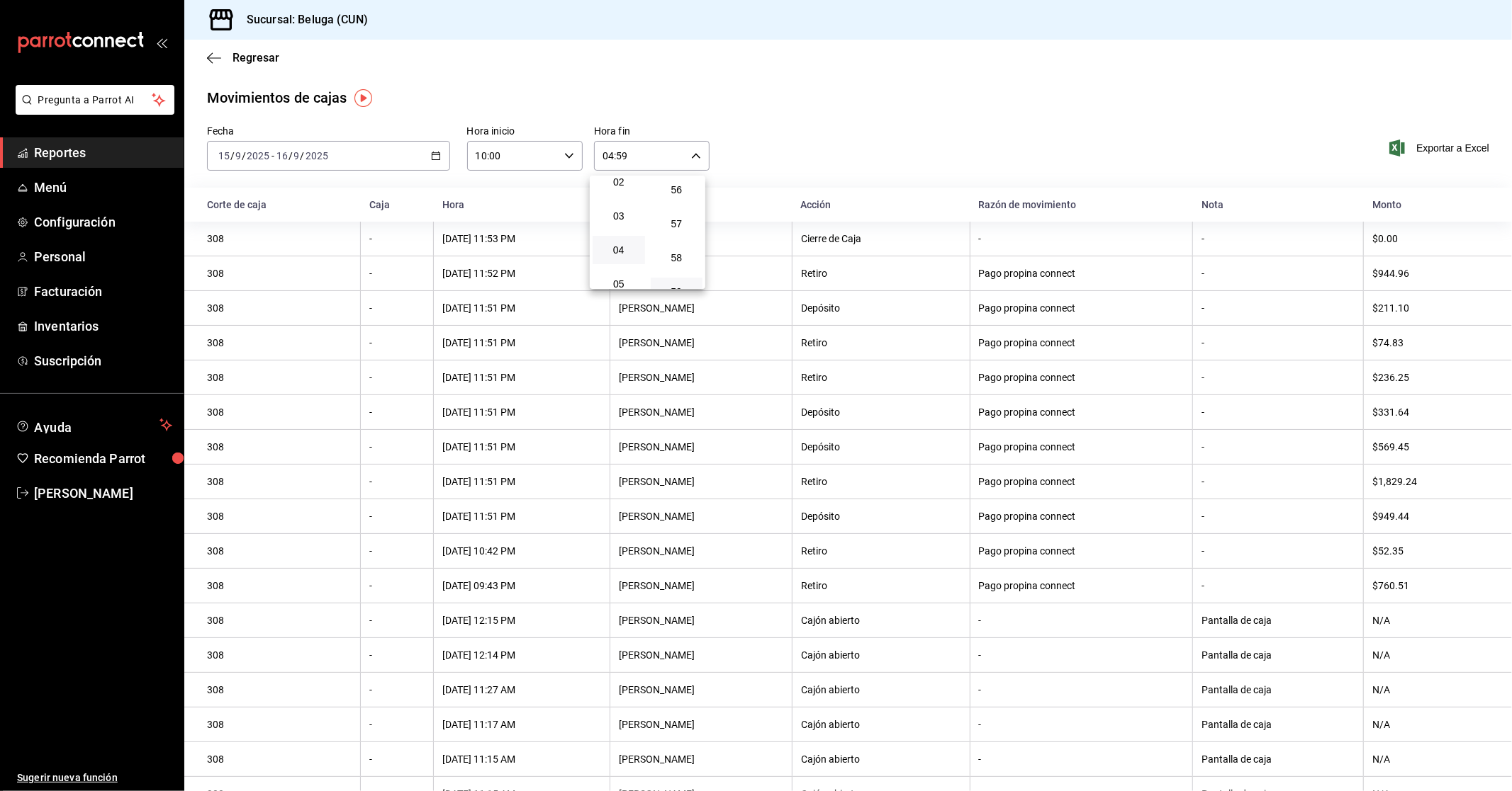
click at [846, 144] on div at bounding box center [756, 395] width 1512 height 791
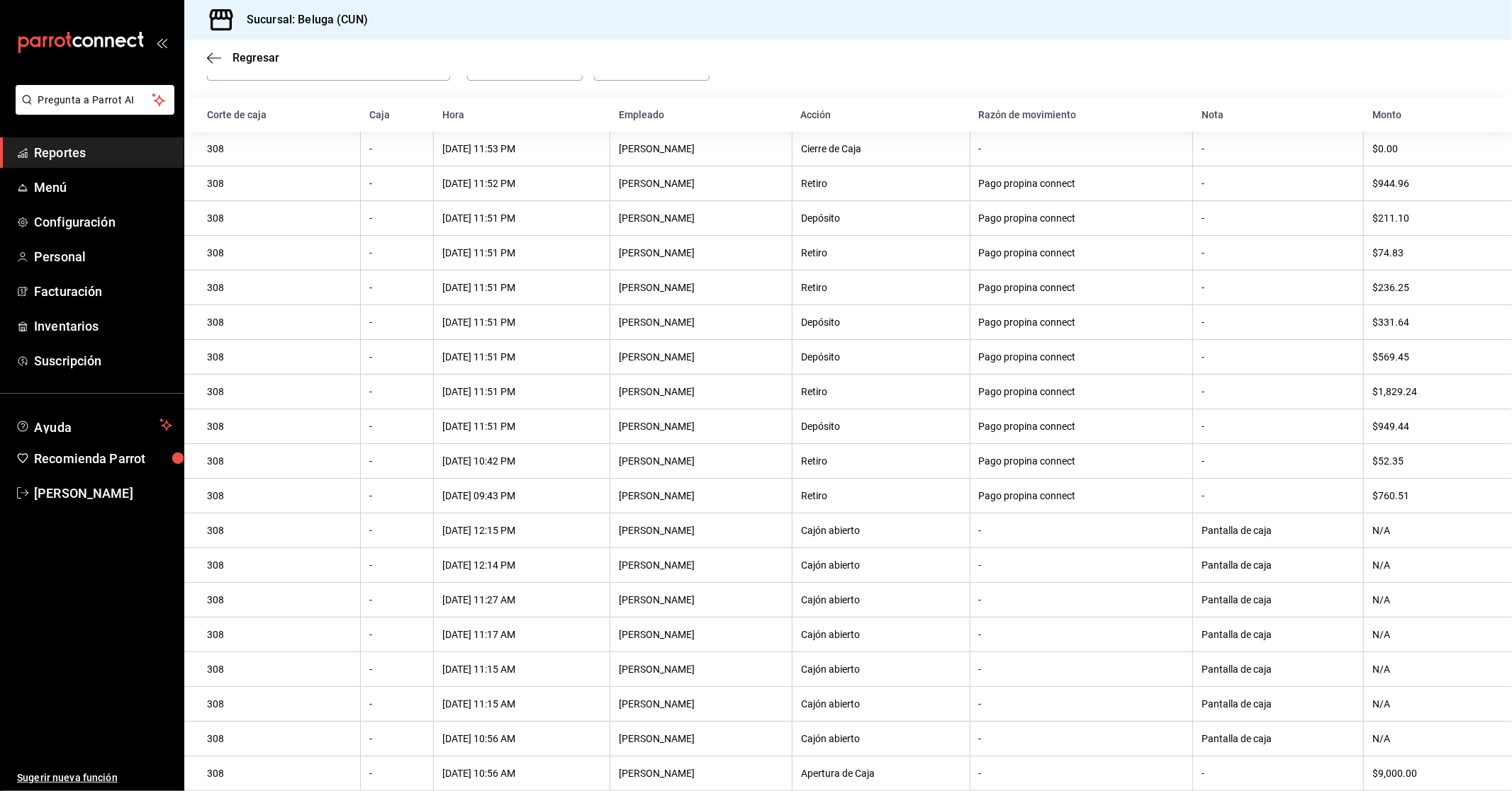
scroll to position [101, 0]
